Goal: Transaction & Acquisition: Download file/media

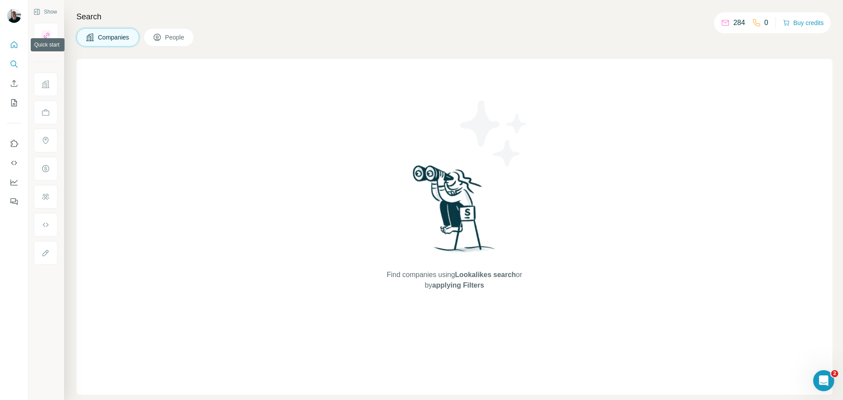
click at [11, 44] on icon "Quick start" at bounding box center [14, 44] width 7 height 7
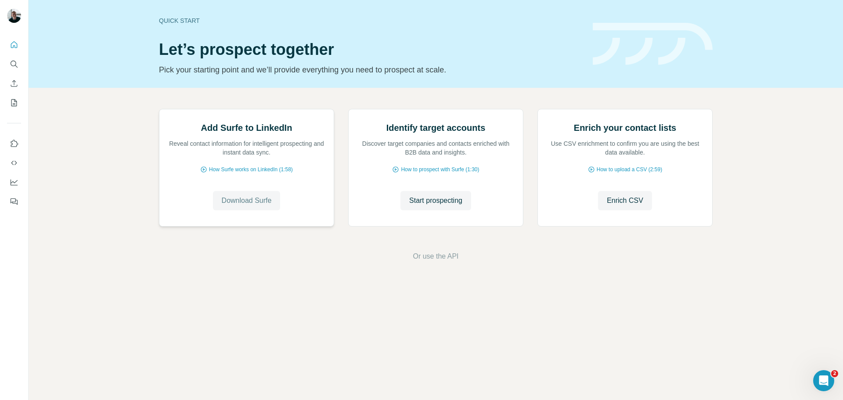
click at [247, 206] on span "Download Surfe" at bounding box center [247, 200] width 50 height 11
